Goal: Navigation & Orientation: Find specific page/section

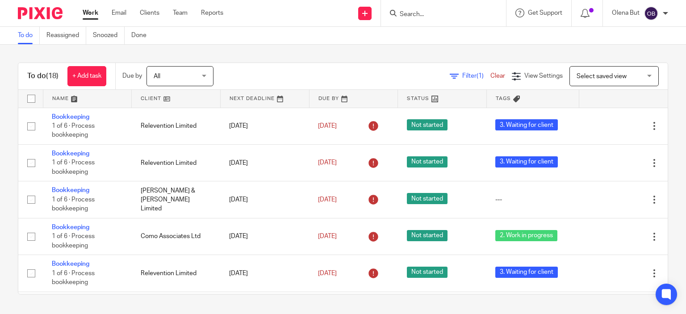
click at [414, 14] on input "Search" at bounding box center [439, 15] width 80 height 8
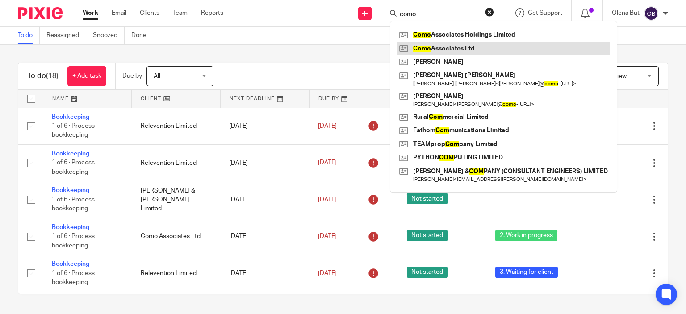
type input "como"
click at [424, 49] on link at bounding box center [503, 48] width 213 height 13
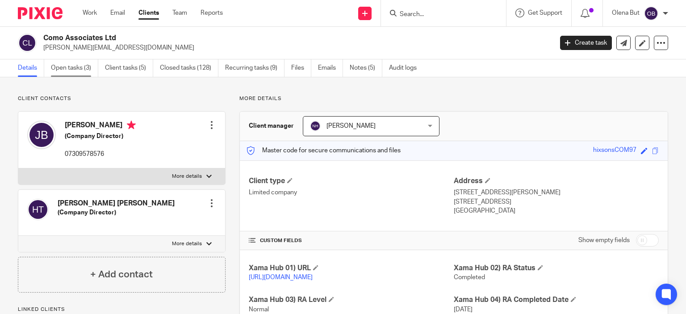
click at [71, 67] on link "Open tasks (3)" at bounding box center [74, 67] width 47 height 17
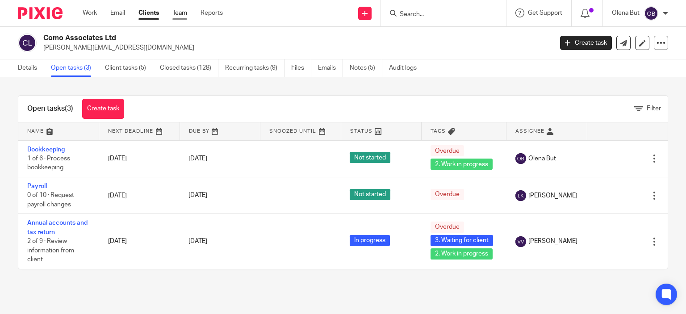
click at [184, 11] on link "Team" at bounding box center [179, 12] width 15 height 9
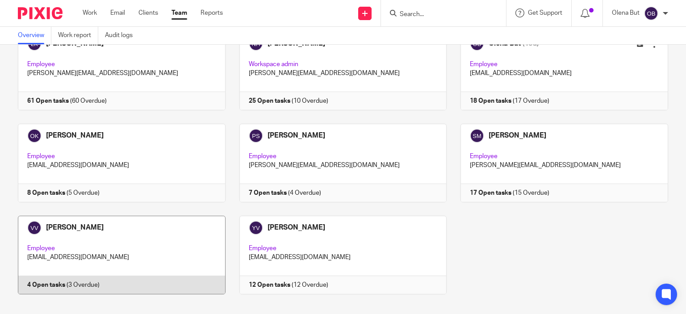
scroll to position [75, 0]
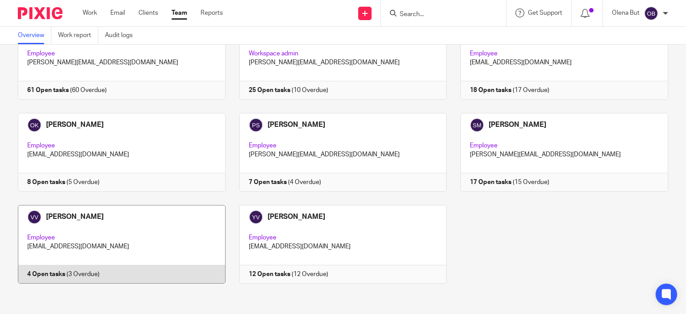
click at [118, 228] on link at bounding box center [114, 244] width 221 height 79
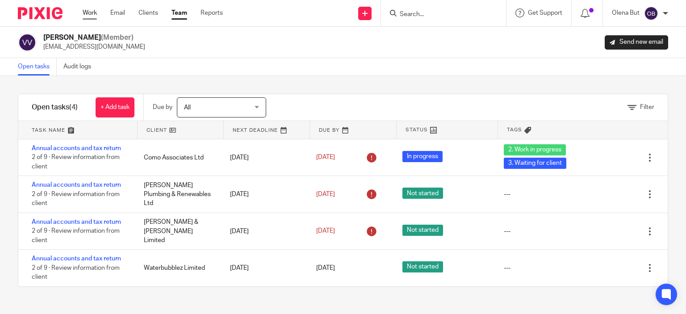
click at [87, 12] on link "Work" at bounding box center [90, 12] width 14 height 9
